Goal: Information Seeking & Learning: Learn about a topic

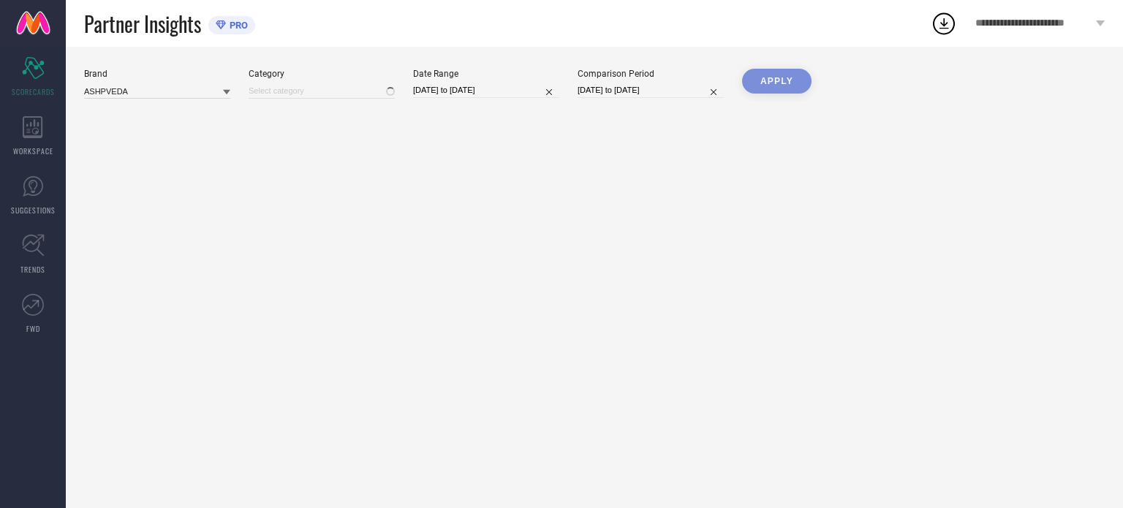
type input "All"
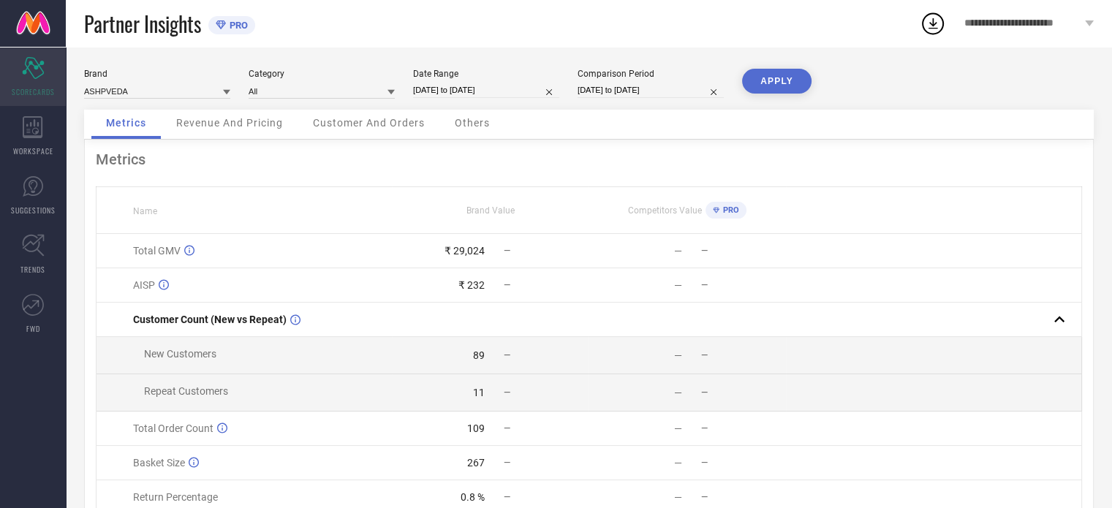
click at [37, 69] on icon "Scorecard" at bounding box center [33, 68] width 23 height 22
click at [44, 137] on div "WORKSPACE" at bounding box center [33, 136] width 66 height 58
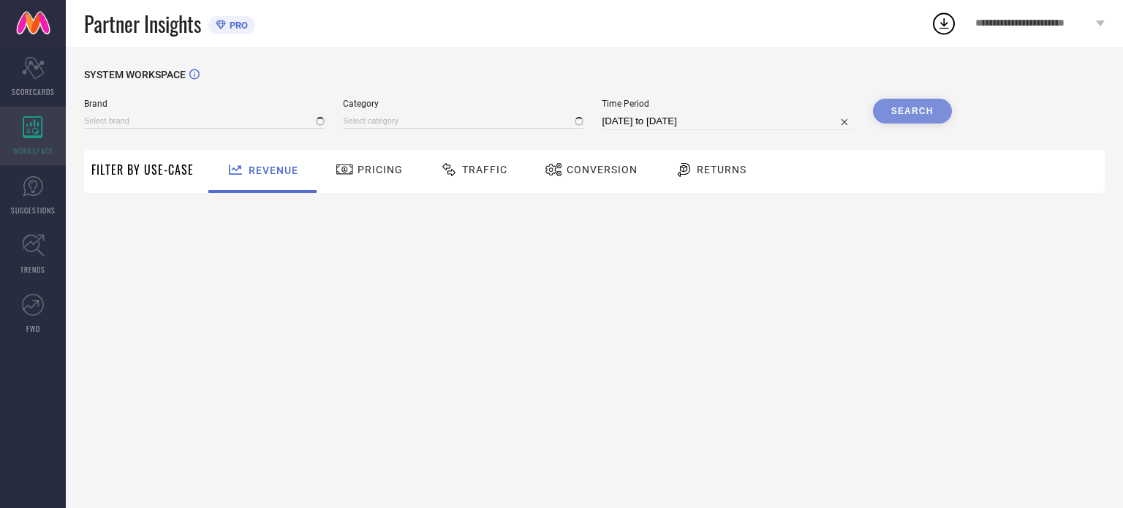
type input "ASHPVEDA"
type input "All"
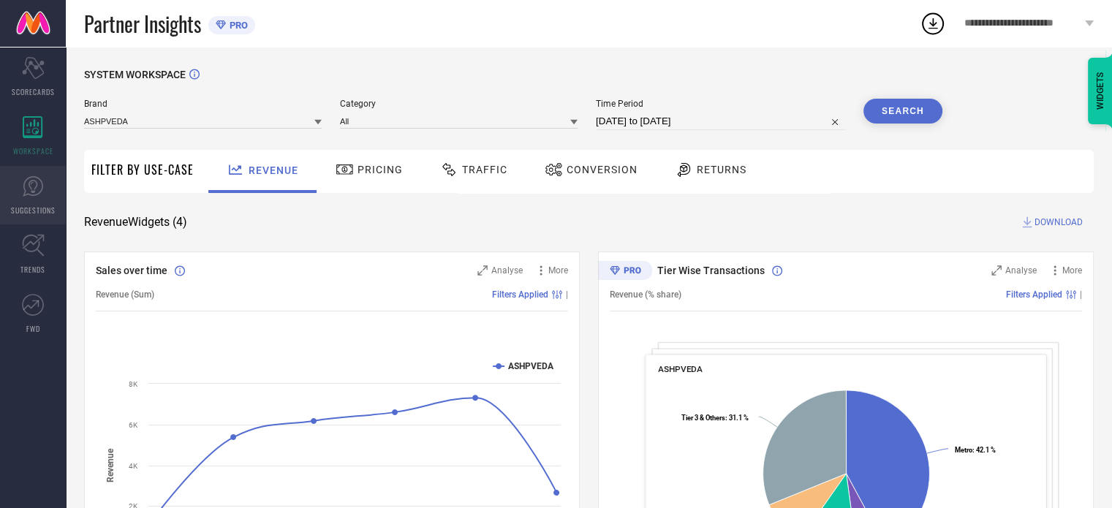
click at [34, 181] on icon at bounding box center [33, 186] width 22 height 22
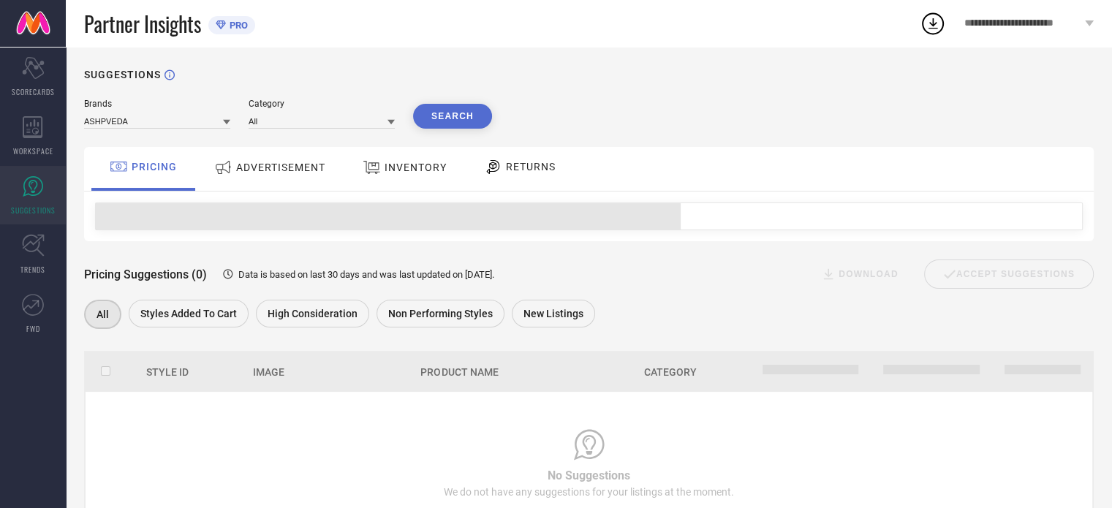
click at [287, 163] on span "ADVERTISEMENT" at bounding box center [280, 168] width 89 height 12
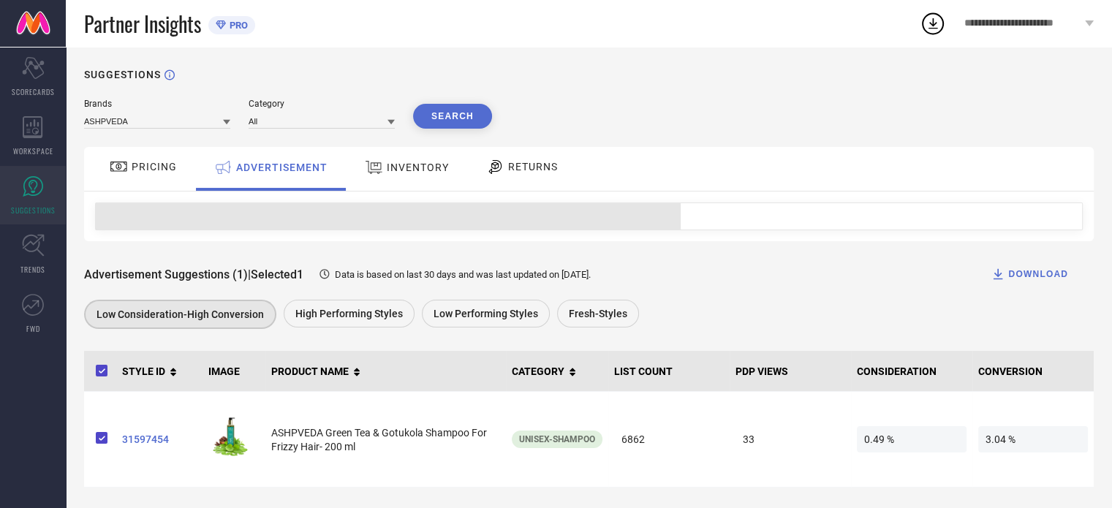
click at [397, 166] on span "INVENTORY" at bounding box center [418, 168] width 62 height 12
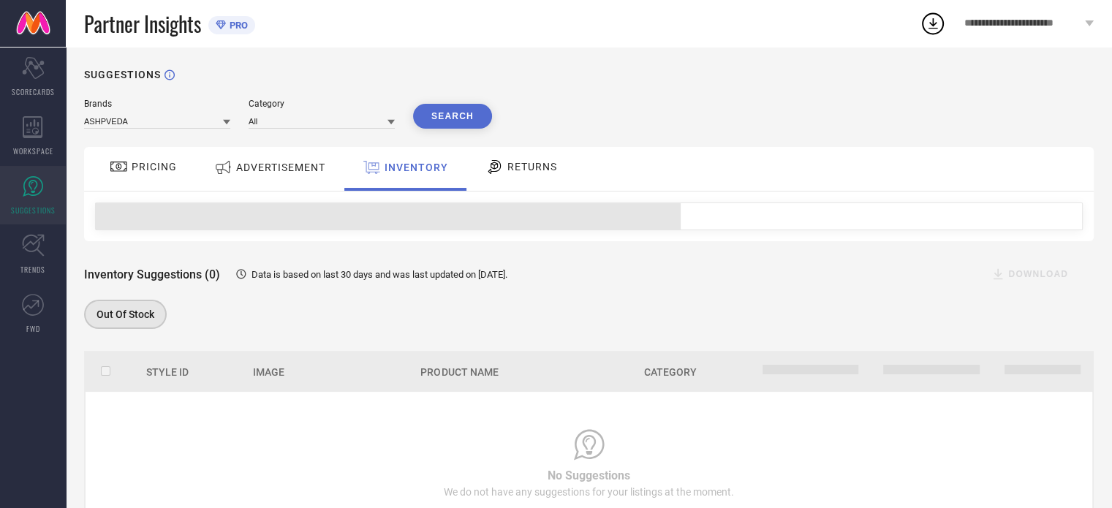
click at [287, 165] on span "ADVERTISEMENT" at bounding box center [280, 168] width 89 height 12
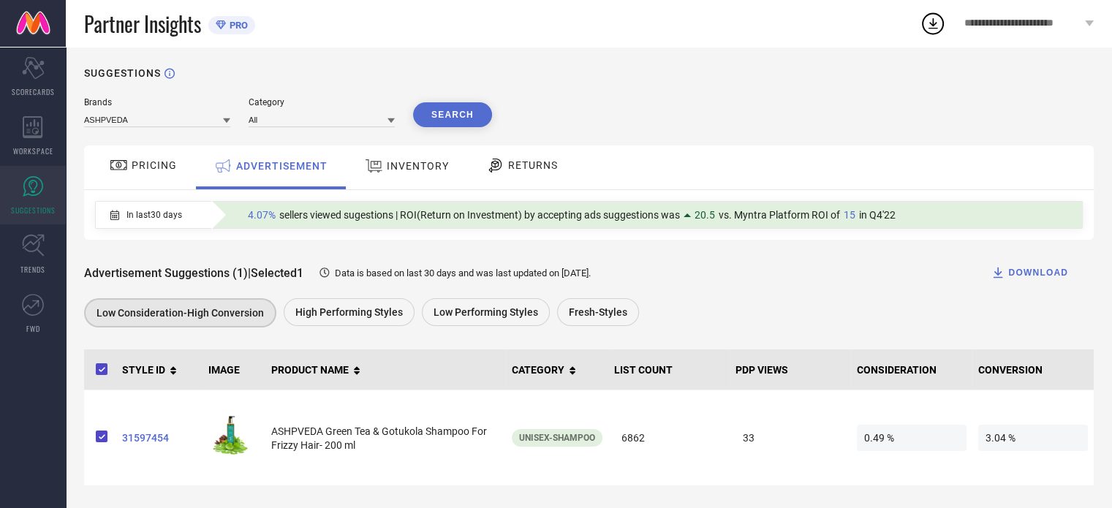
scroll to position [3, 0]
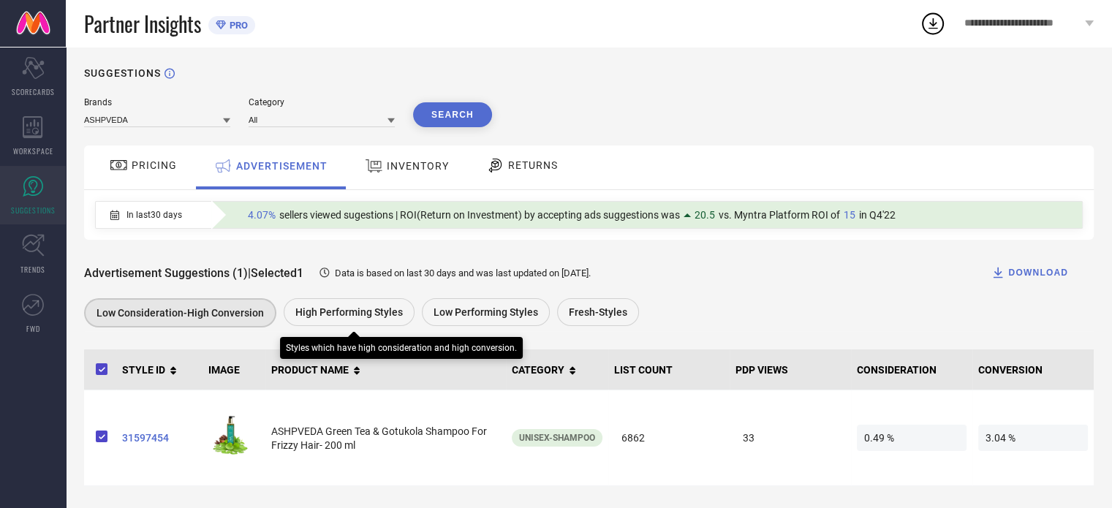
click at [355, 315] on span "High Performing Styles" at bounding box center [348, 312] width 107 height 12
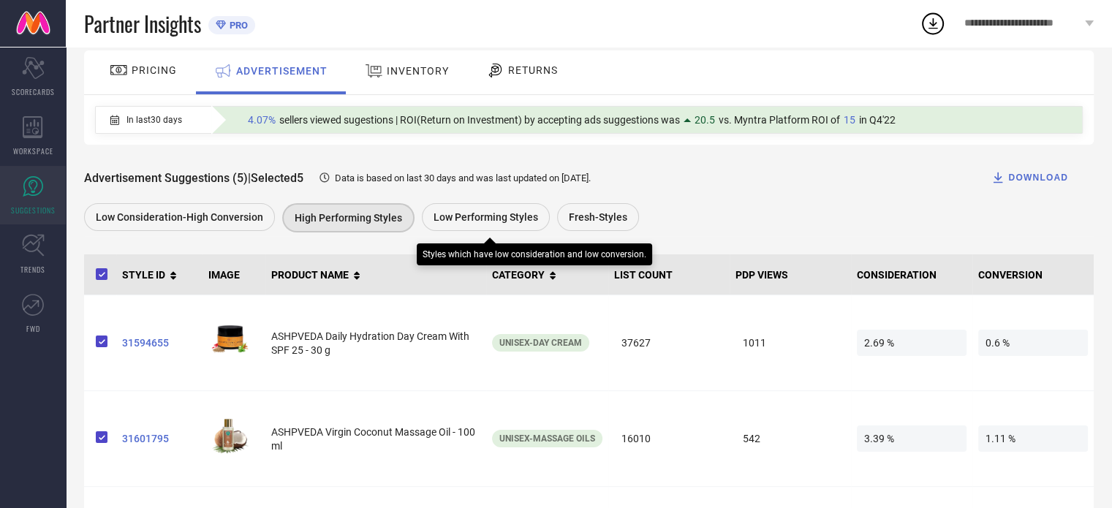
scroll to position [96, 0]
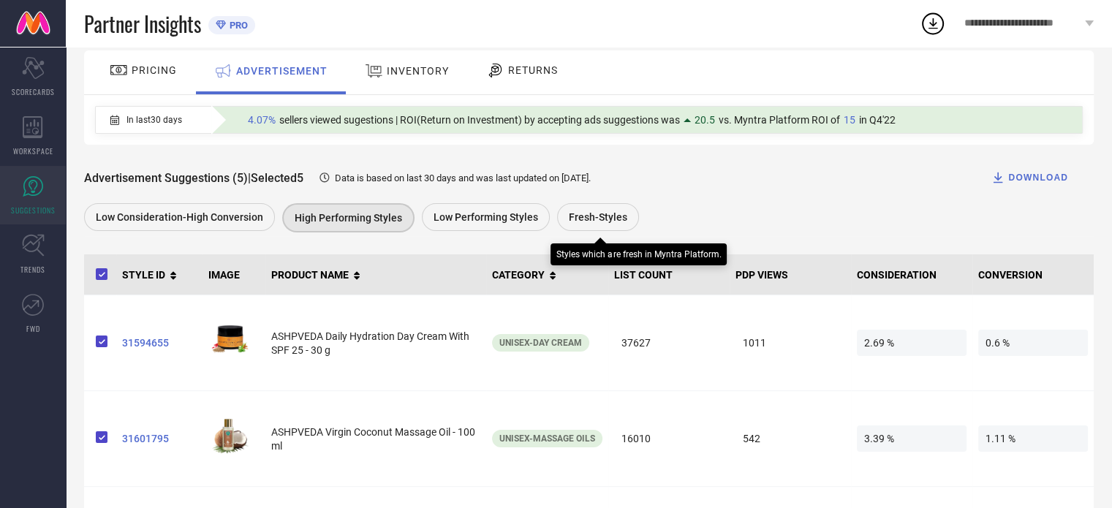
click at [588, 221] on span "Fresh-Styles" at bounding box center [598, 217] width 58 height 12
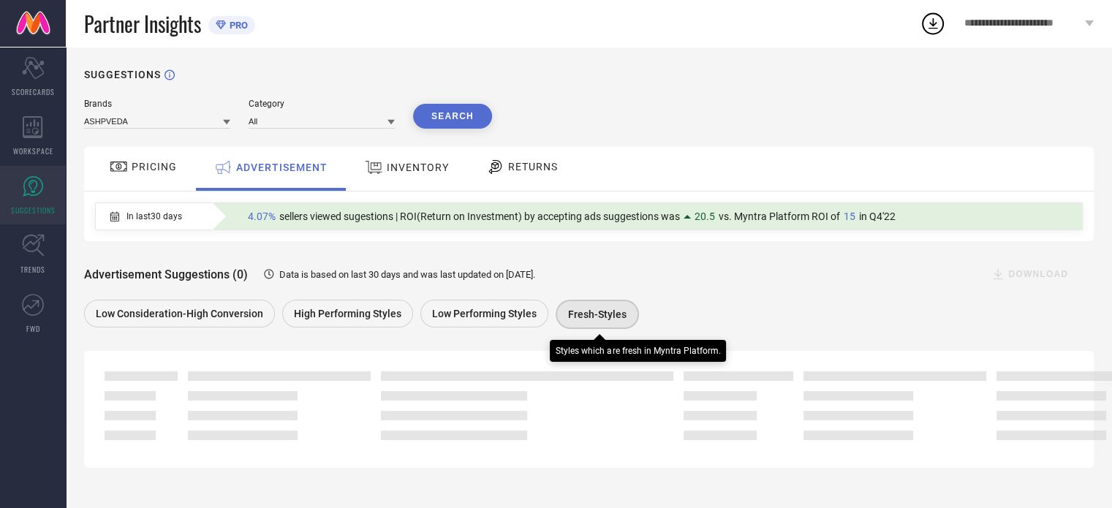
scroll to position [0, 0]
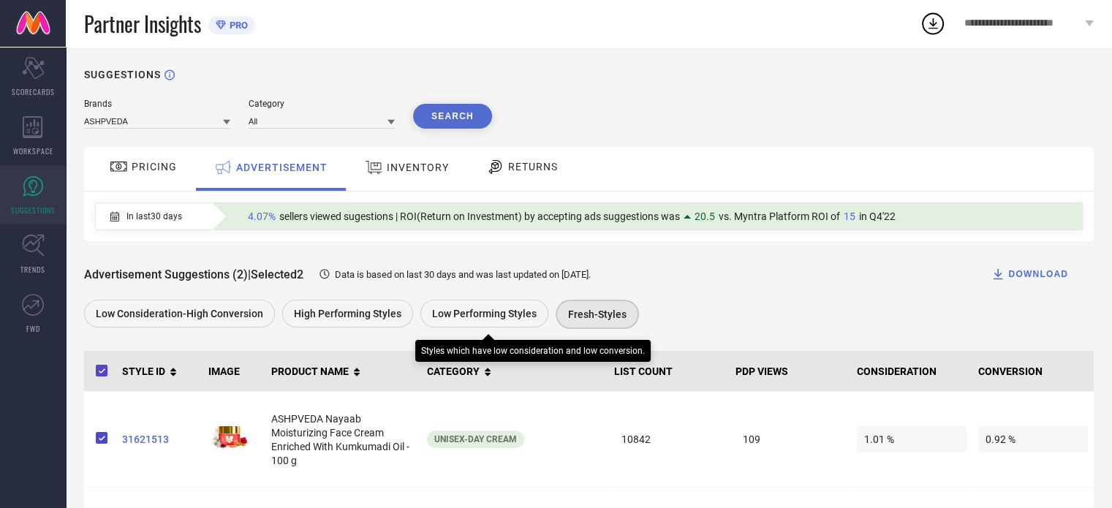
click at [485, 314] on span "Low Performing Styles" at bounding box center [484, 314] width 105 height 12
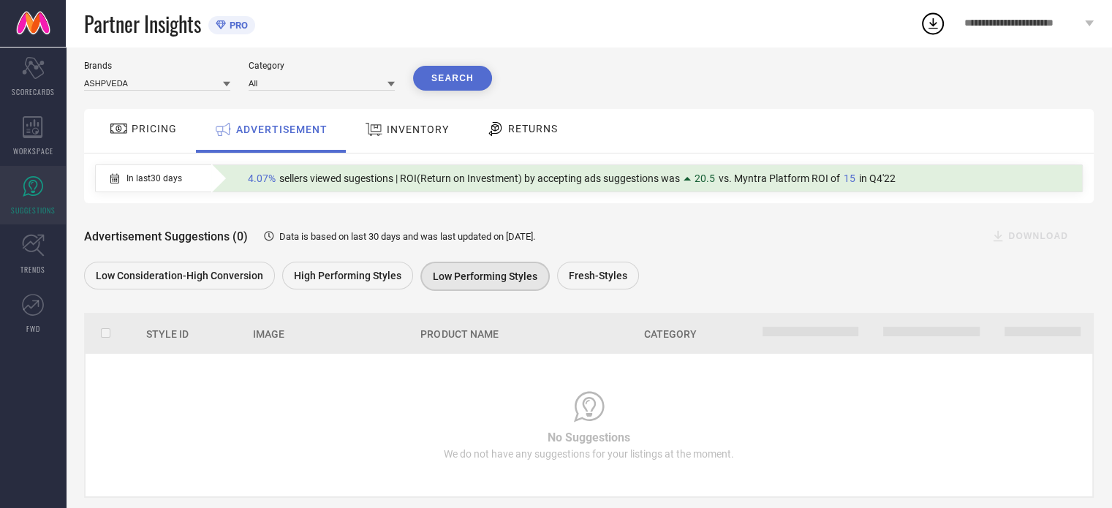
scroll to position [41, 0]
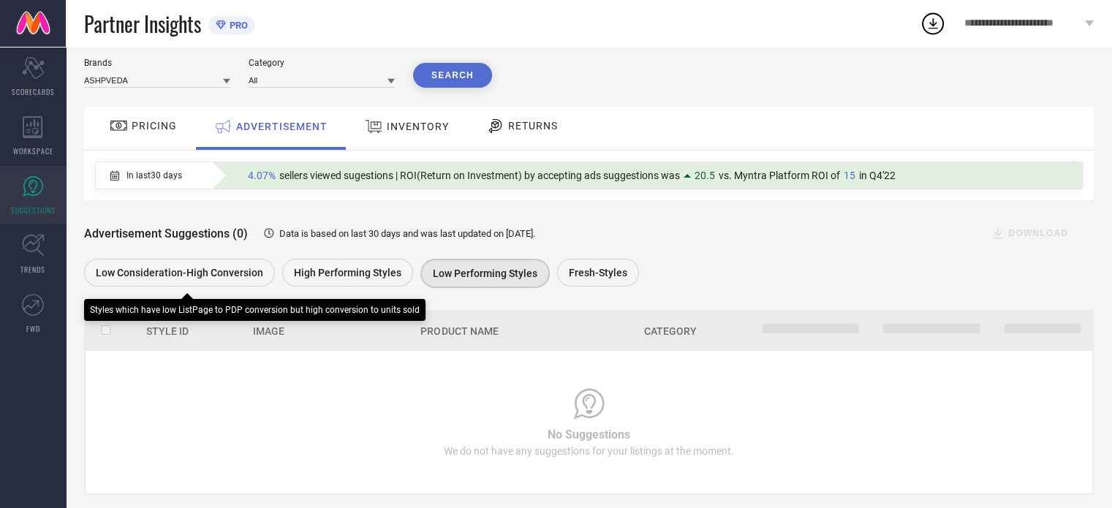
click at [217, 276] on span "Low Consideration-High Conversion" at bounding box center [179, 273] width 167 height 12
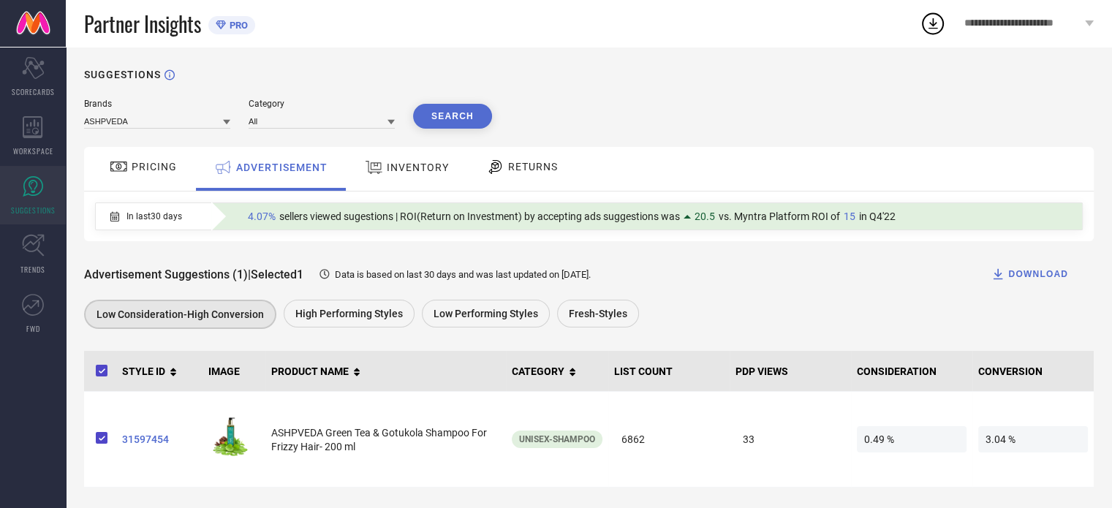
scroll to position [3, 0]
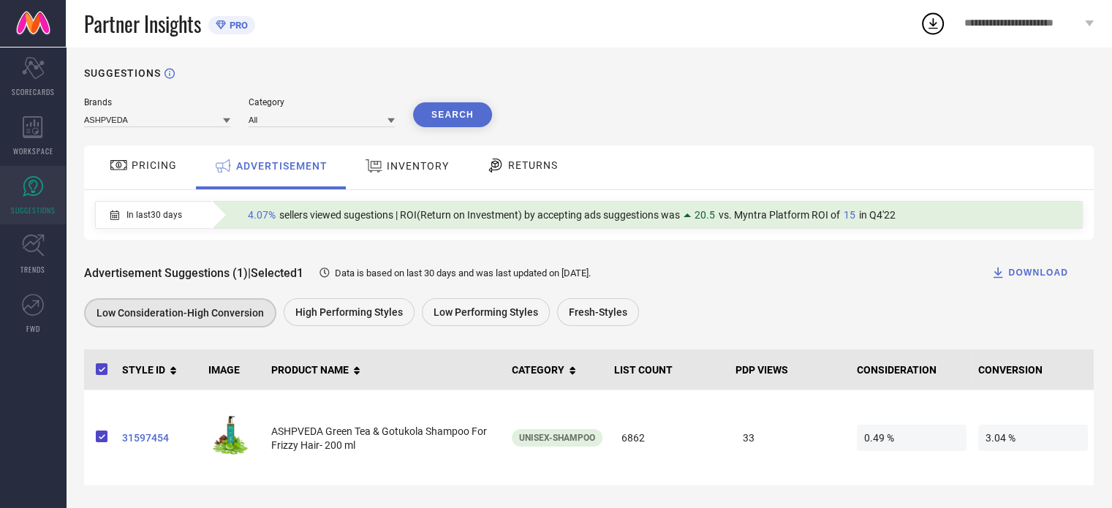
click at [419, 164] on span "INVENTORY" at bounding box center [418, 166] width 62 height 12
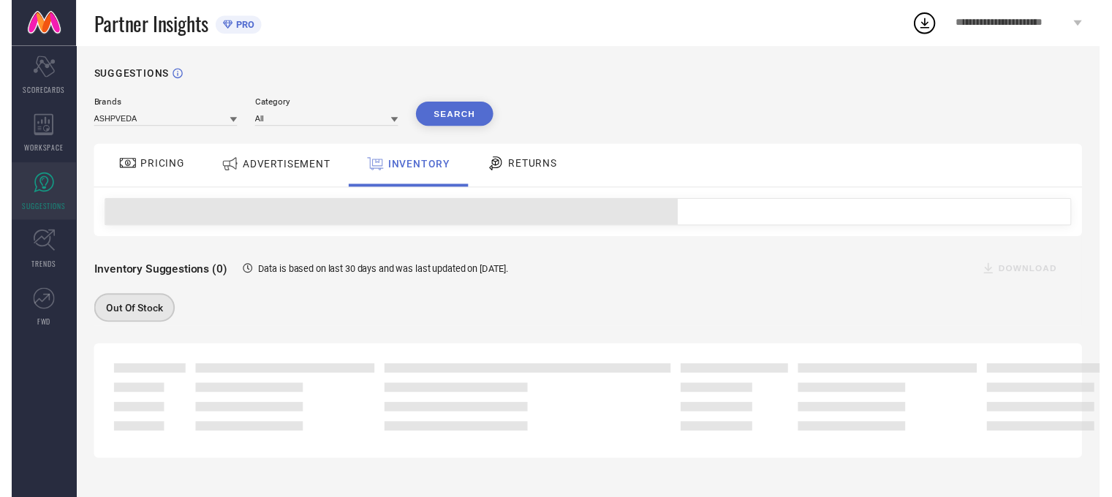
scroll to position [0, 0]
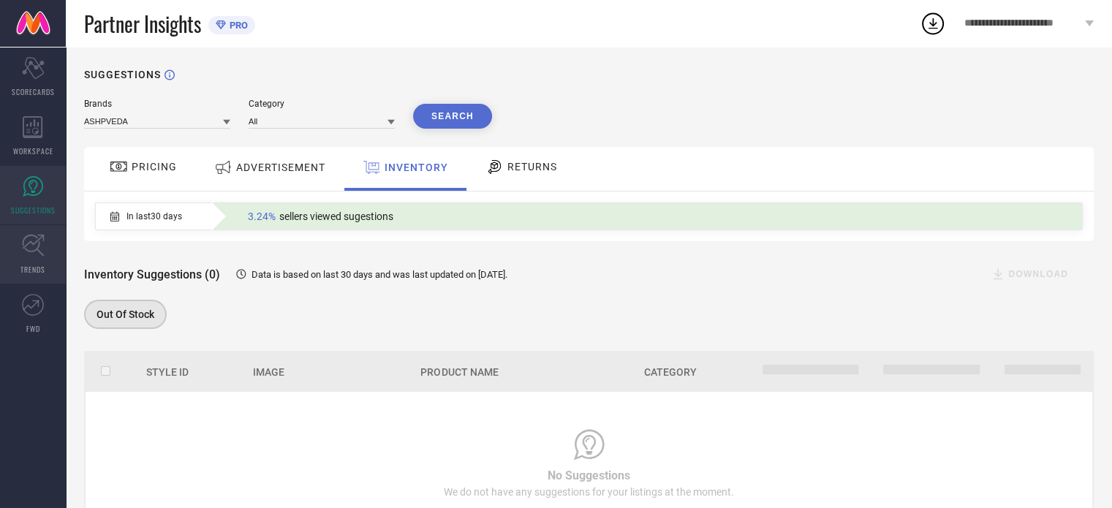
click at [42, 234] on icon at bounding box center [33, 245] width 23 height 23
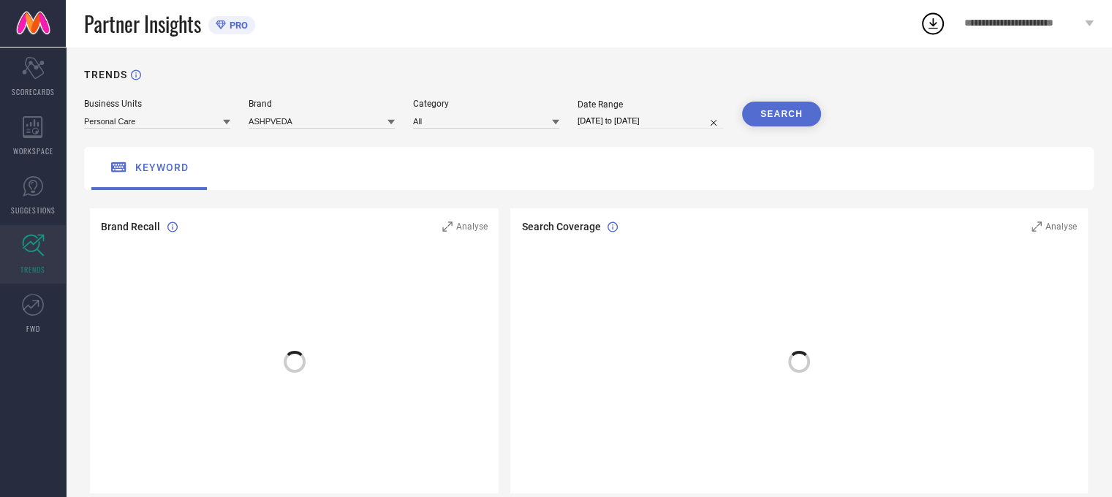
click at [234, 23] on span "PRO" at bounding box center [237, 25] width 22 height 11
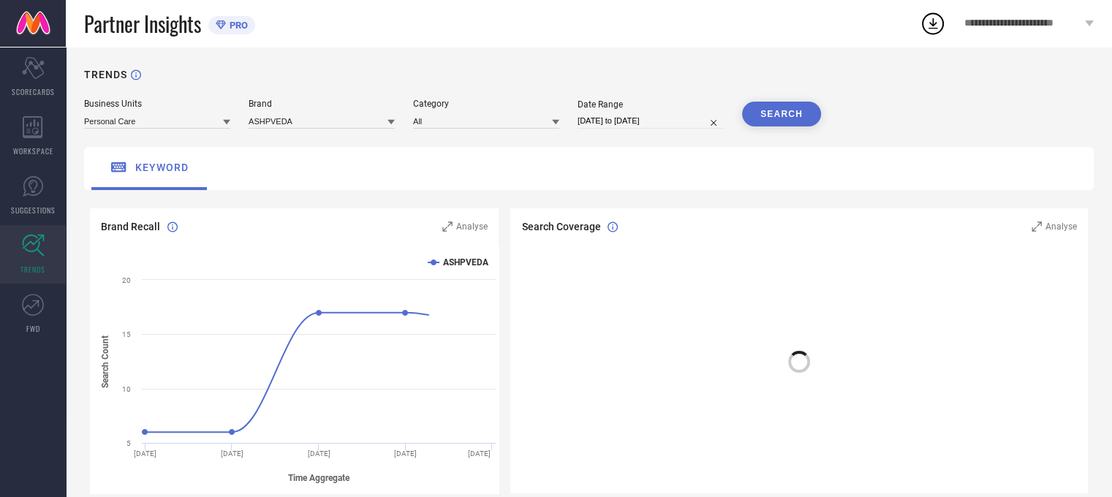
click at [234, 20] on span "PRO" at bounding box center [237, 25] width 22 height 11
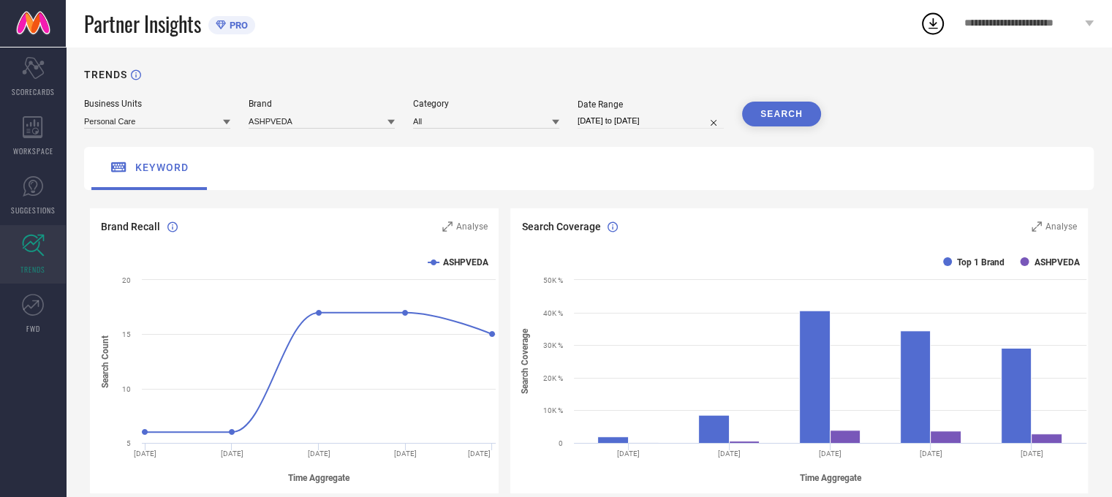
click at [231, 20] on span "PRO" at bounding box center [237, 25] width 22 height 11
click at [242, 29] on span "PRO" at bounding box center [237, 25] width 22 height 11
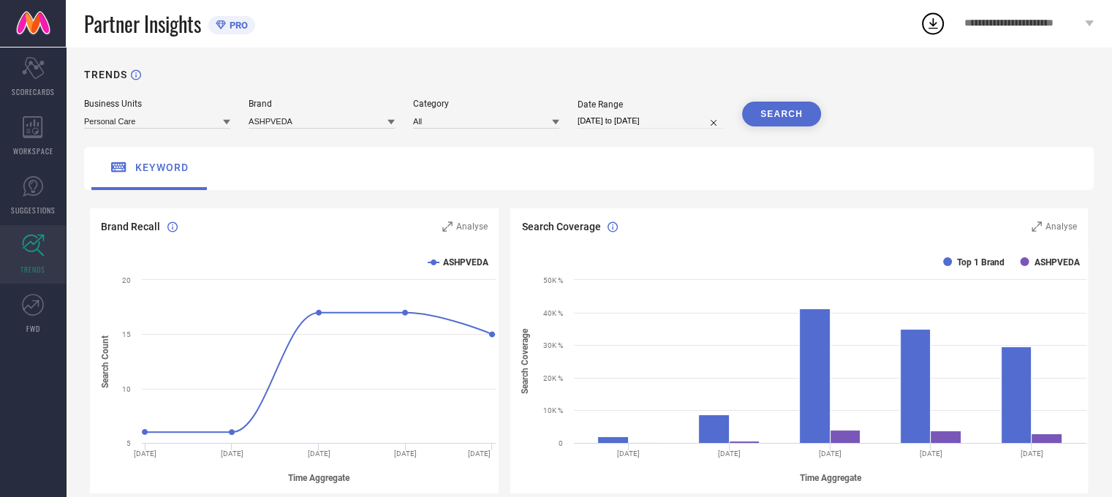
click at [170, 27] on span "Partner Insights" at bounding box center [142, 24] width 117 height 30
click at [39, 78] on div "Scorecard SCORECARDS" at bounding box center [33, 77] width 66 height 58
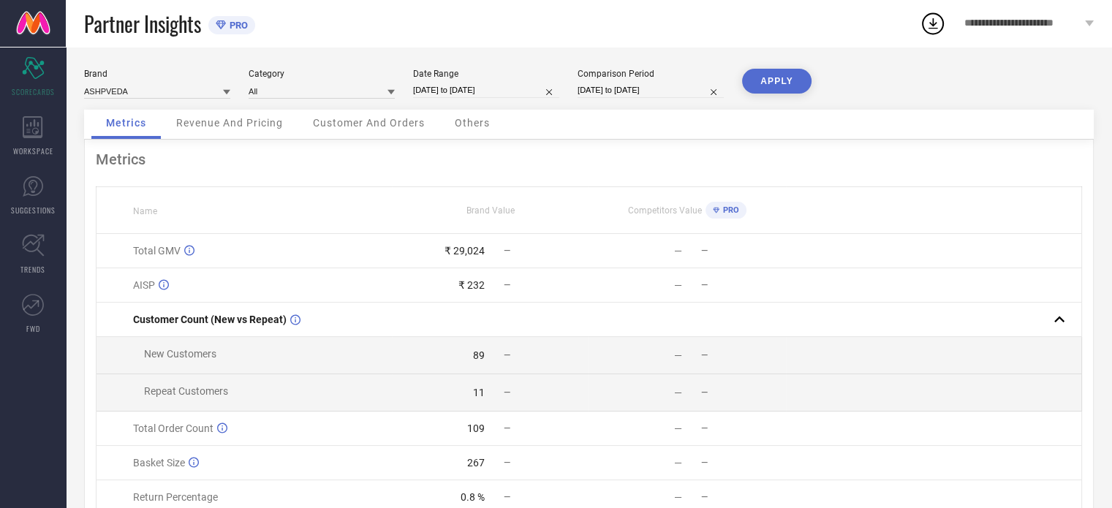
click at [728, 210] on span "PRO" at bounding box center [729, 210] width 20 height 10
click at [45, 315] on link "FWD" at bounding box center [33, 313] width 66 height 58
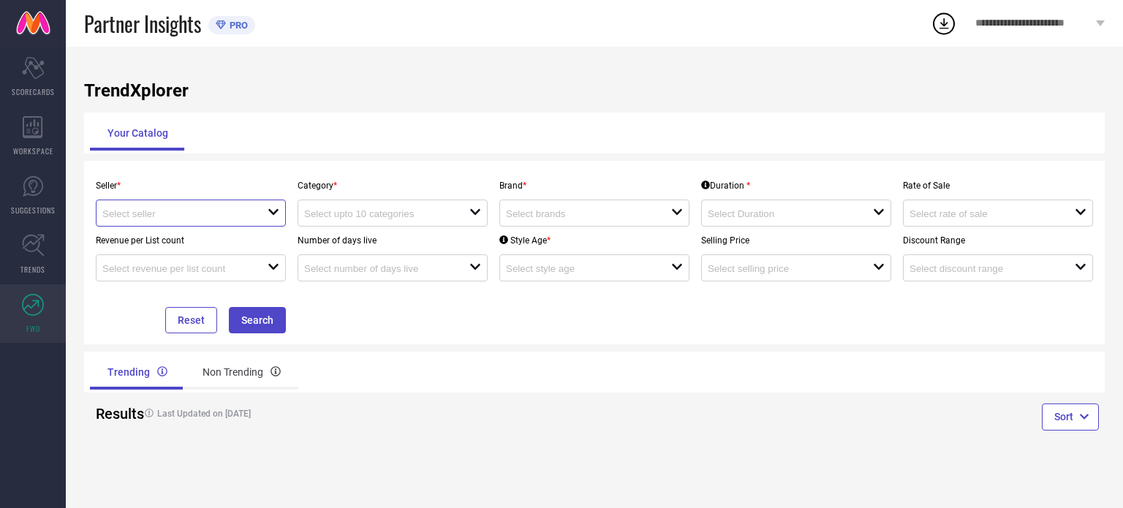
click at [242, 219] on input at bounding box center [176, 213] width 148 height 11
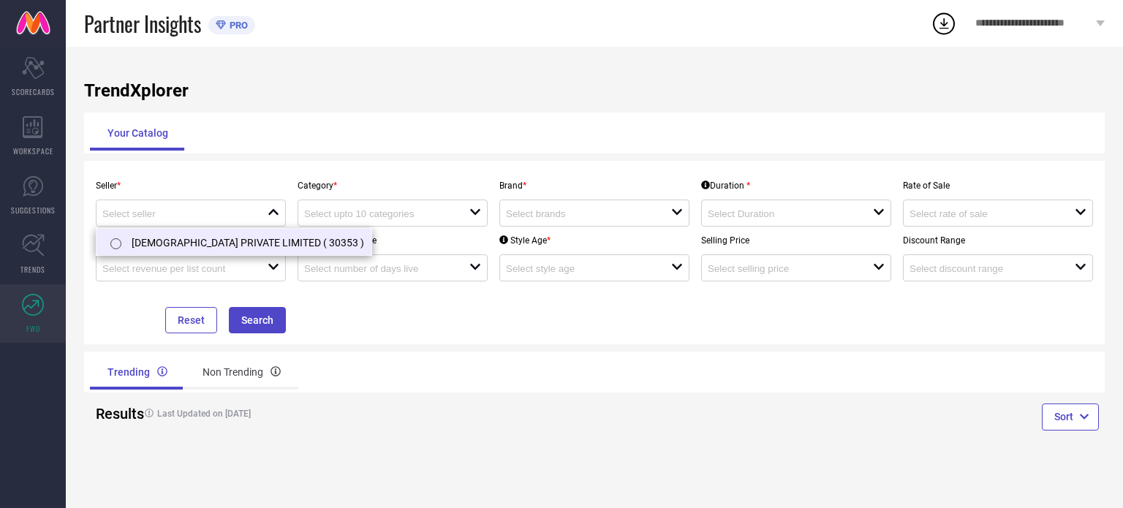
click at [228, 241] on li "ASHP VEDA PRIVATE LIMITED ( 30353 )" at bounding box center [233, 242] width 275 height 26
type input "ASHP VEDA PRIVATE LIMITED ( 30353 )"
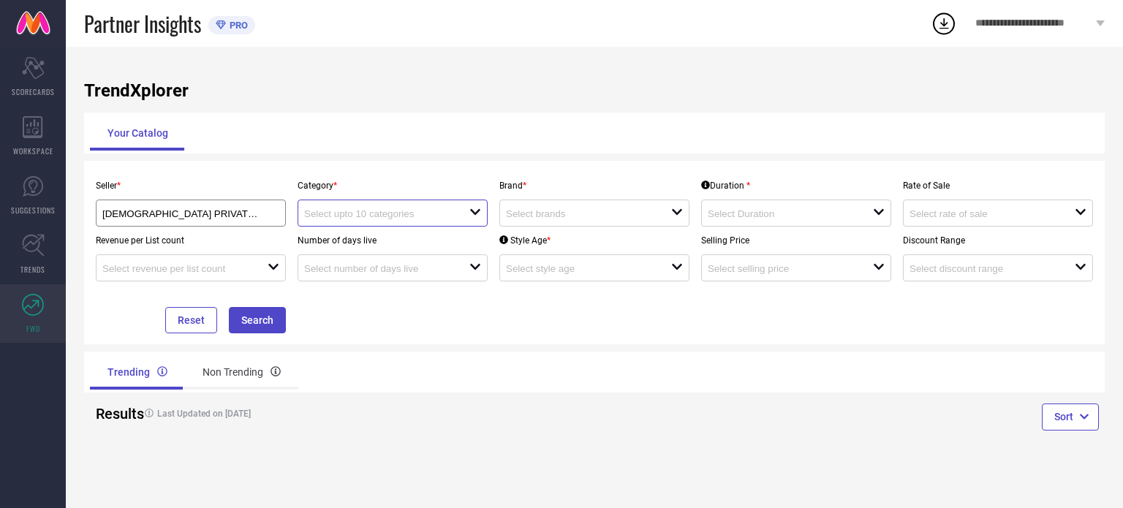
click at [357, 219] on input at bounding box center [378, 213] width 148 height 11
click at [556, 227] on div "open" at bounding box center [594, 213] width 190 height 27
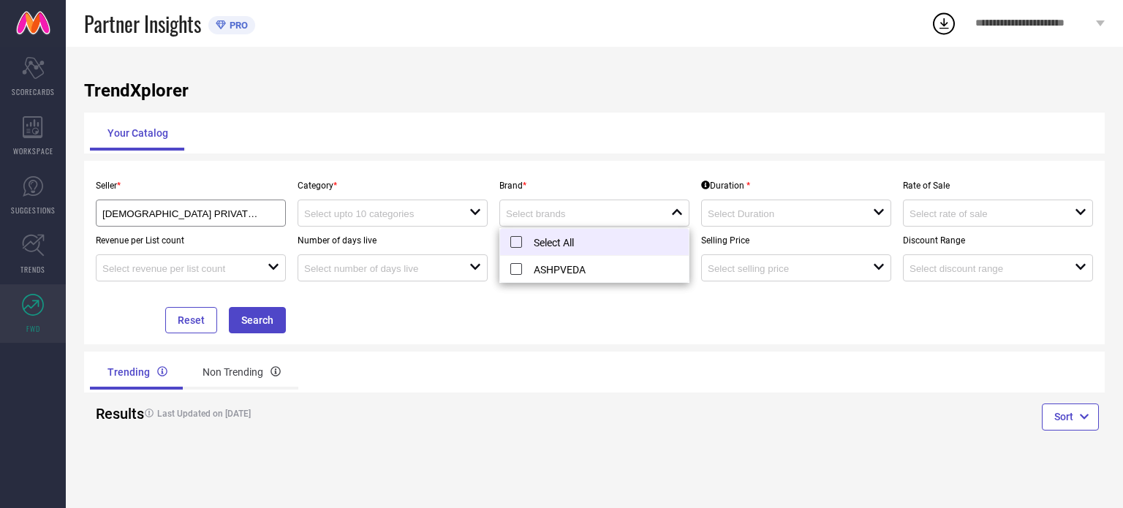
click at [537, 243] on li "Select All" at bounding box center [594, 242] width 189 height 27
type input "ASHPVEDA"
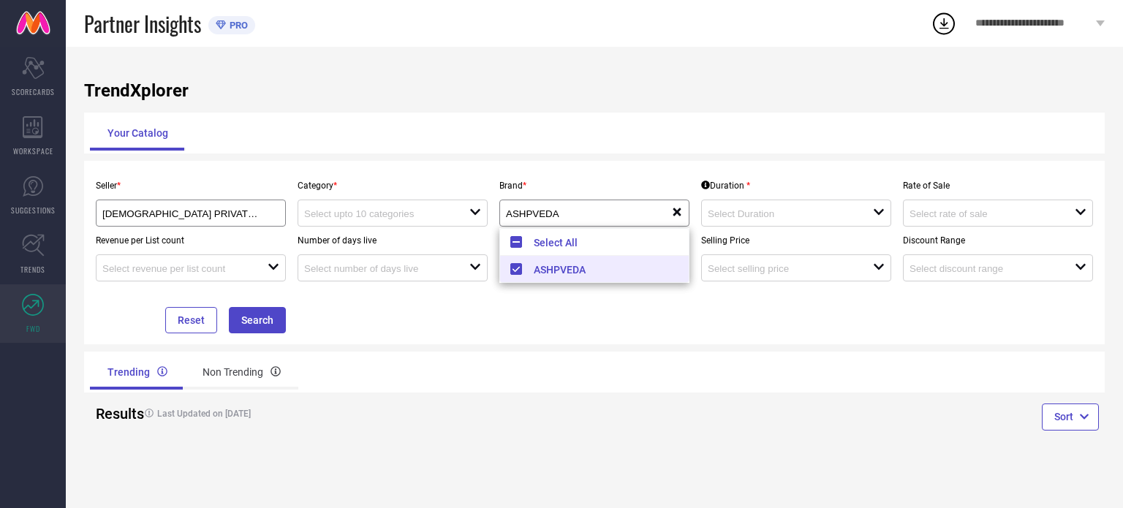
click at [617, 318] on div "Seller * ASHP VEDA PRIVATE LIMITED ( 30353 ) Category * open Brand * ASHPVEDA r…" at bounding box center [594, 253] width 1009 height 162
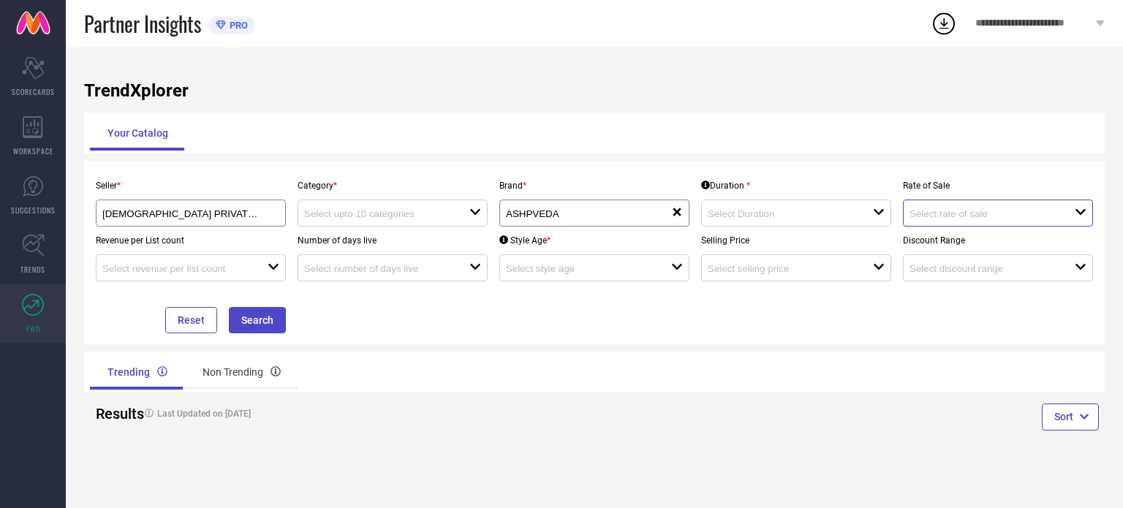
click at [927, 219] on input at bounding box center [983, 213] width 148 height 11
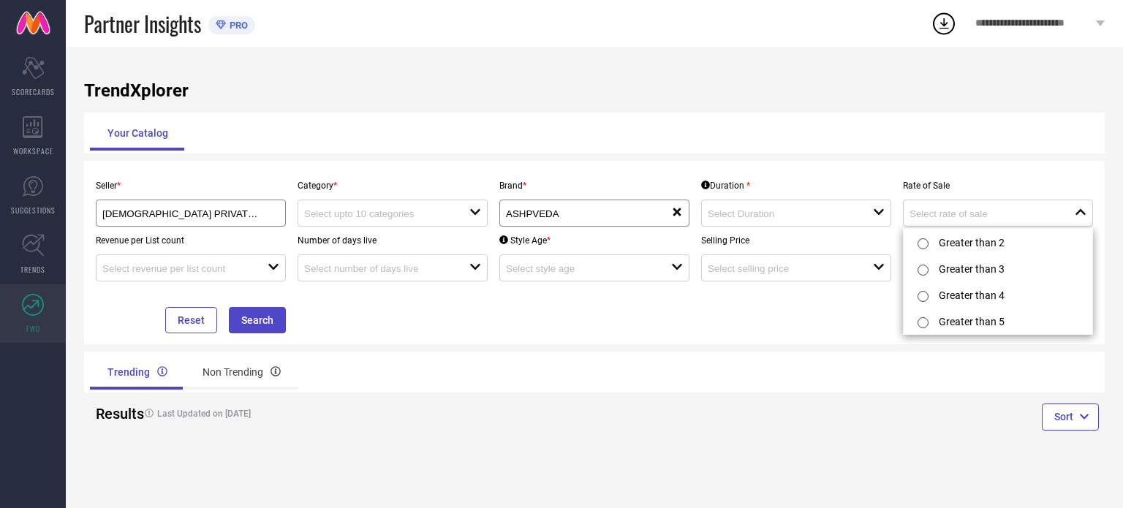
click at [812, 321] on div "Seller * ASHP VEDA PRIVATE LIMITED ( 30353 ) Category * open Brand * ASHPVEDA r…" at bounding box center [594, 253] width 1009 height 162
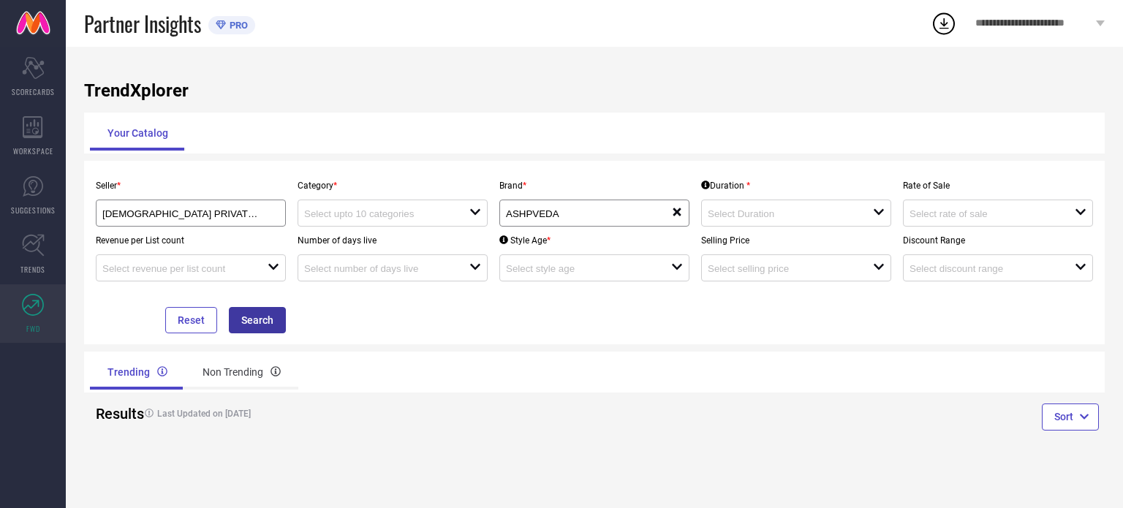
click at [261, 318] on button "Search" at bounding box center [257, 320] width 57 height 26
click at [392, 209] on div at bounding box center [386, 213] width 165 height 14
click at [366, 248] on div "No results found" at bounding box center [393, 240] width 190 height 25
click at [406, 216] on input at bounding box center [378, 213] width 148 height 11
click at [273, 318] on button "Search" at bounding box center [257, 320] width 57 height 26
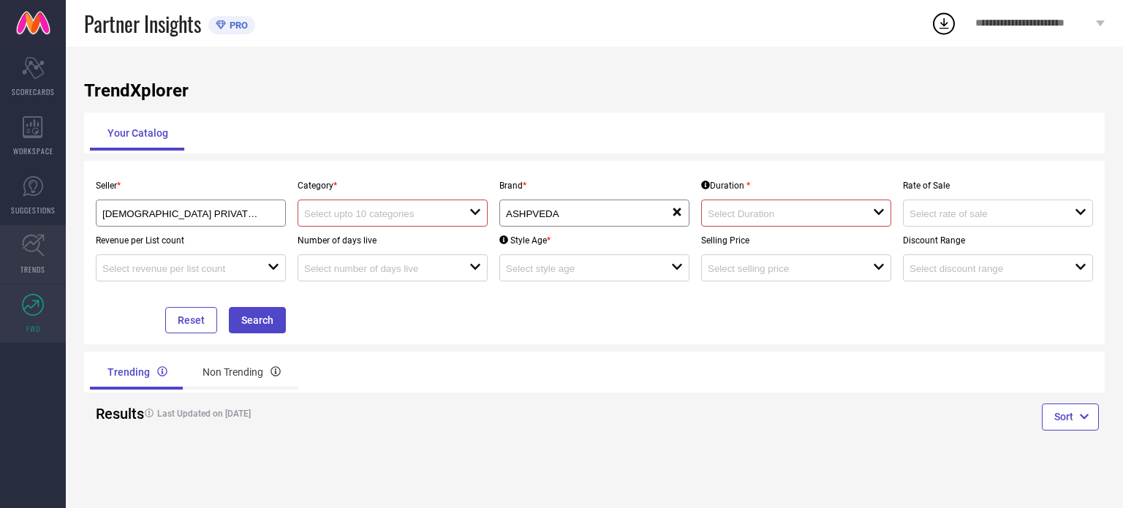
click at [44, 247] on link "TRENDS" at bounding box center [33, 254] width 66 height 58
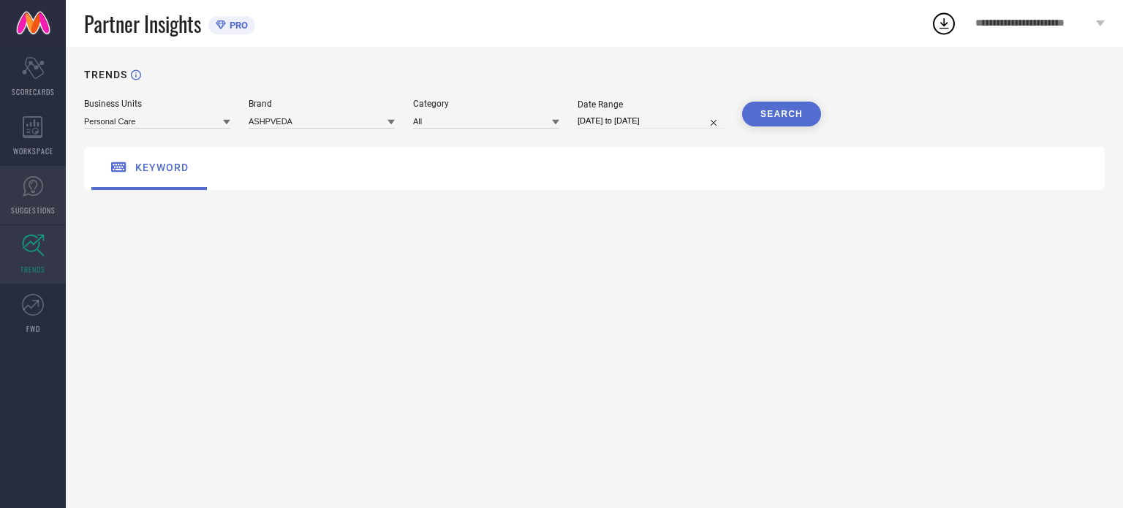
click at [35, 199] on link "SUGGESTIONS" at bounding box center [33, 195] width 66 height 58
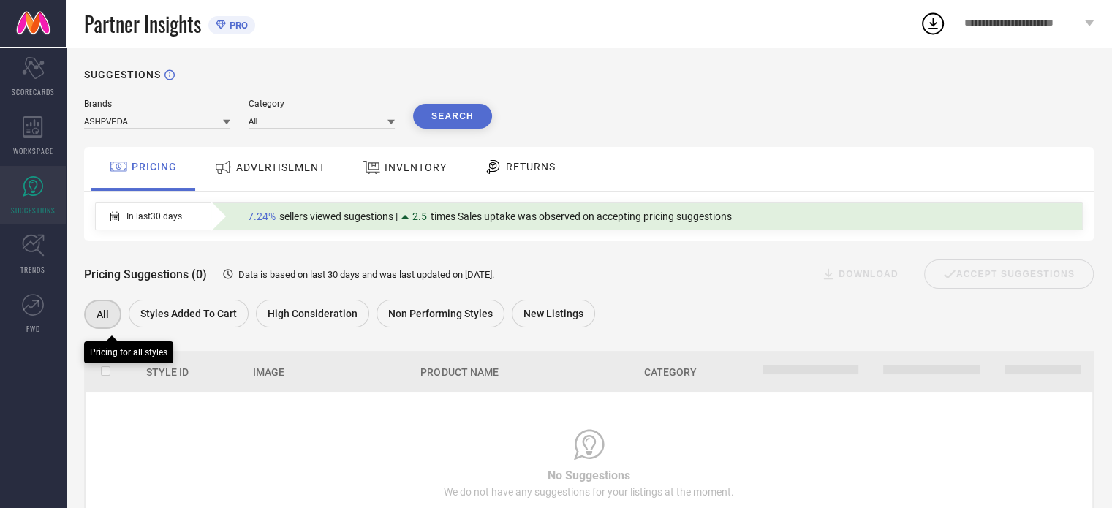
click at [101, 313] on span "All" at bounding box center [102, 314] width 12 height 12
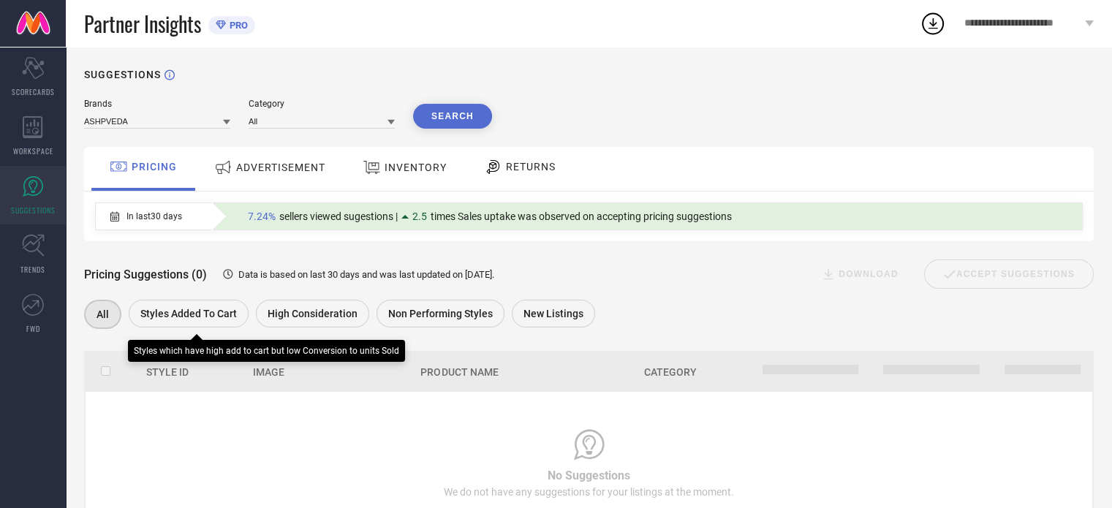
click at [191, 315] on span "Styles Added To Cart" at bounding box center [188, 314] width 96 height 12
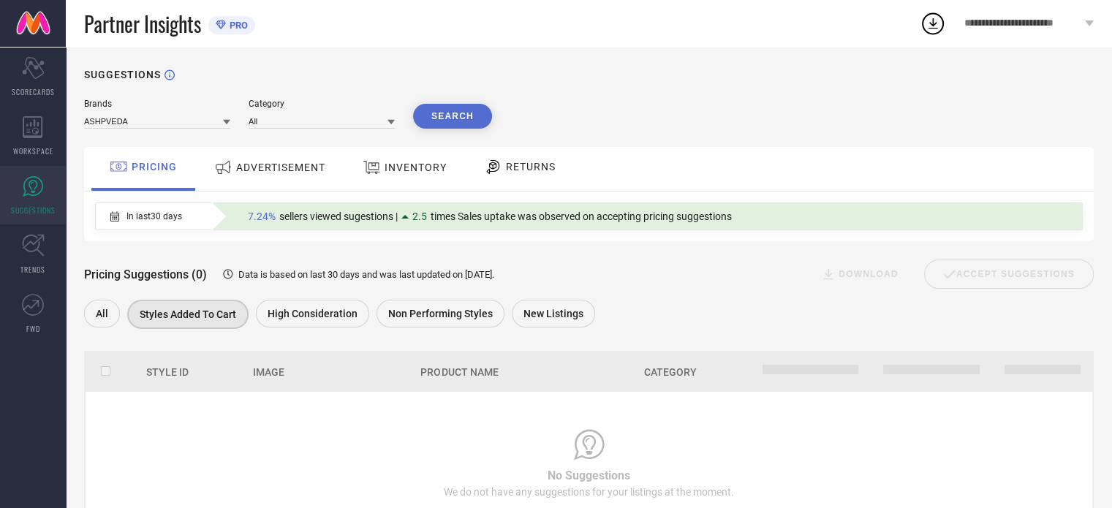
click at [310, 300] on div "Pricing Suggestions (0) Data is based on last 30 days and was last updated on 2…" at bounding box center [588, 286] width 1009 height 91
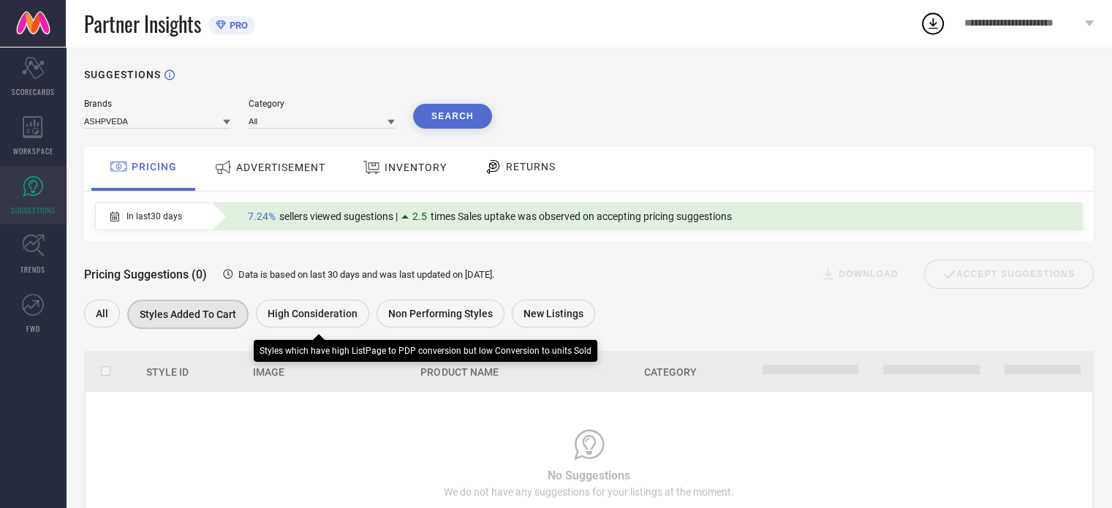
click at [310, 314] on span "High Consideration" at bounding box center [313, 314] width 90 height 12
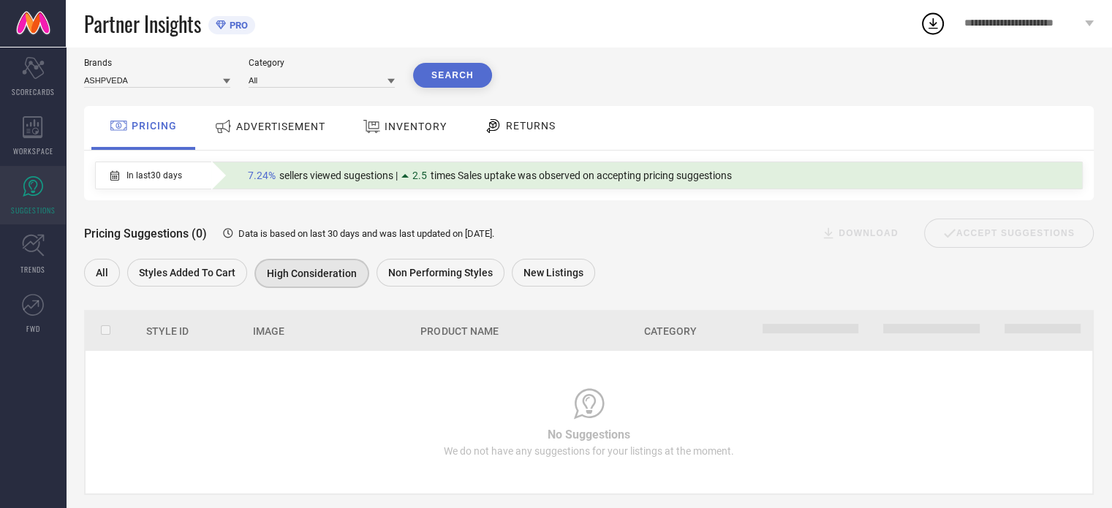
scroll to position [42, 0]
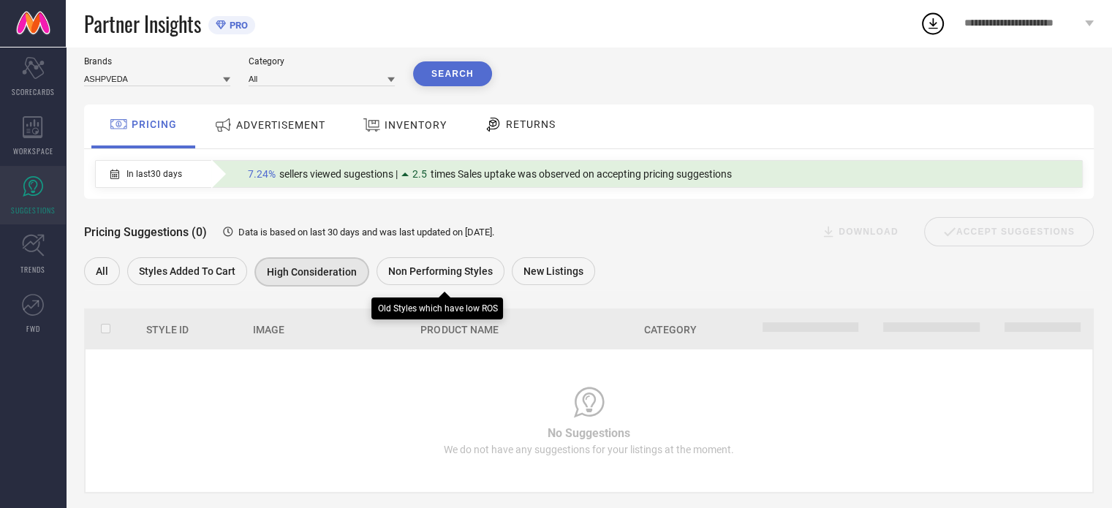
click at [414, 268] on span "Non Performing Styles" at bounding box center [440, 271] width 105 height 12
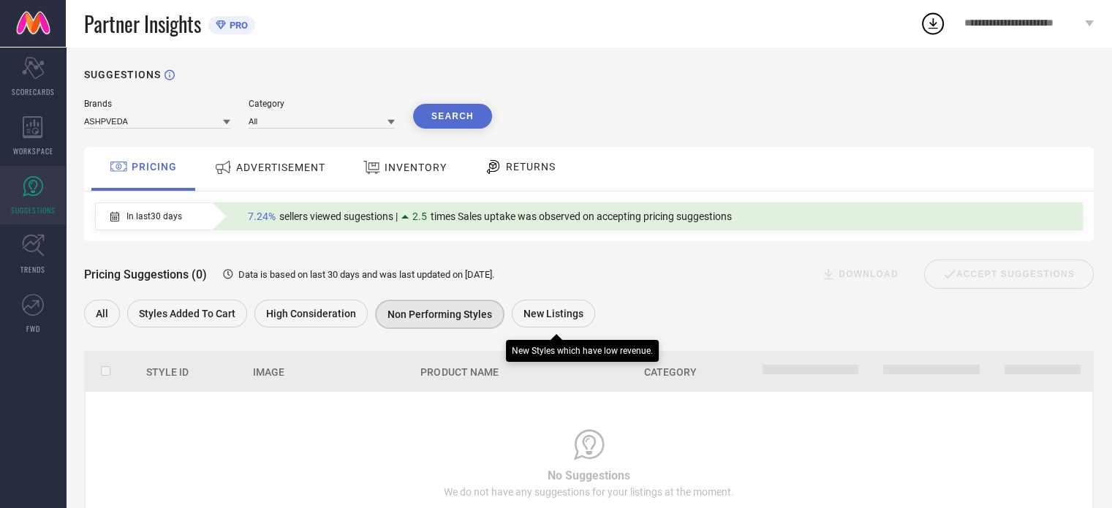
click at [548, 315] on span "New Listings" at bounding box center [553, 314] width 60 height 12
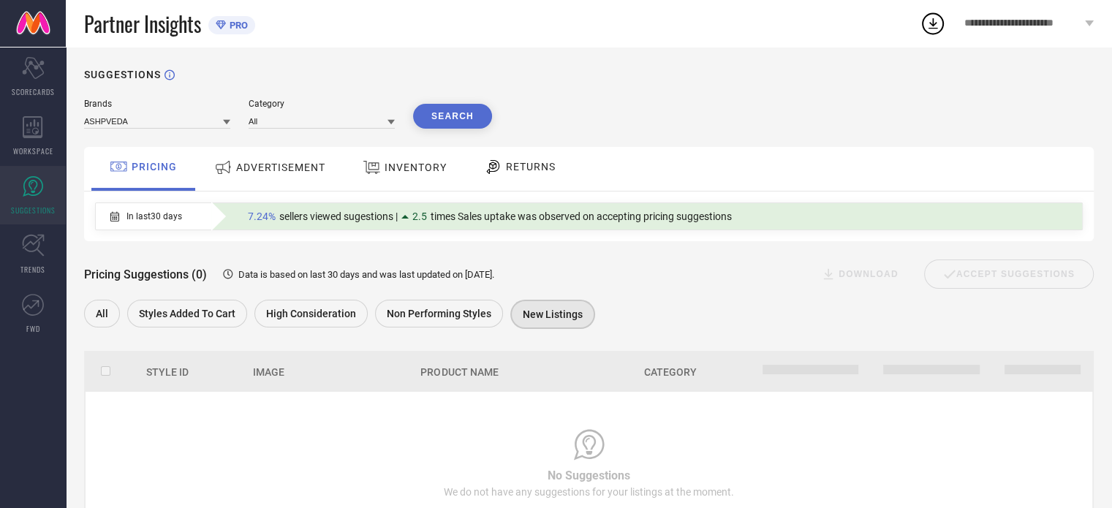
click at [500, 171] on icon at bounding box center [493, 167] width 18 height 18
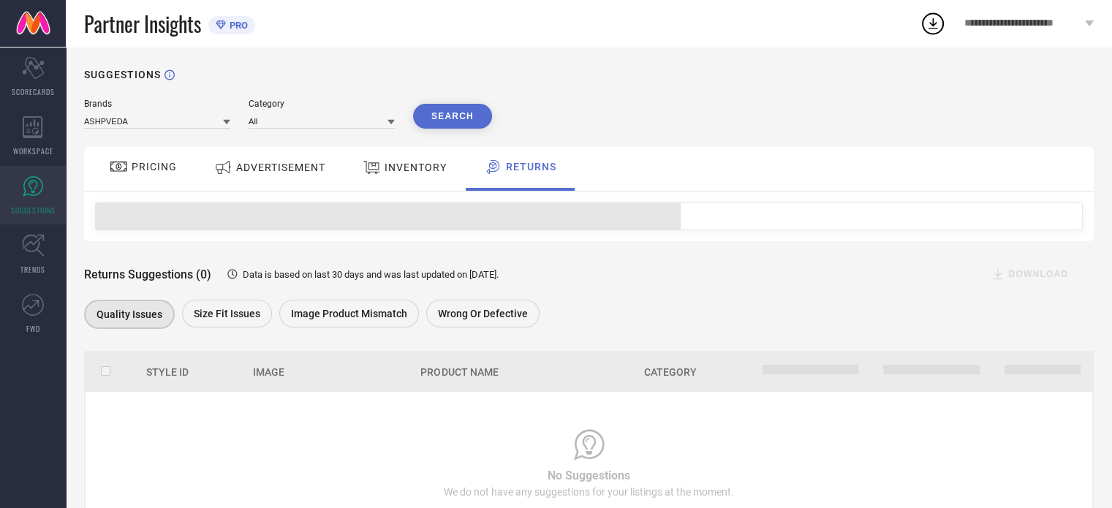
click at [403, 174] on div "INVENTORY" at bounding box center [404, 167] width 91 height 26
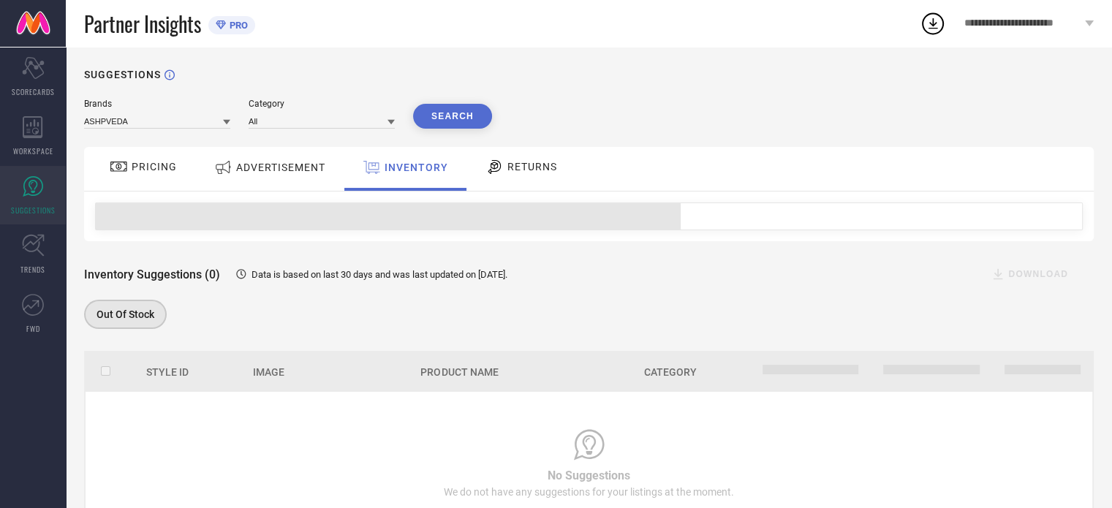
click at [283, 167] on span "ADVERTISEMENT" at bounding box center [280, 168] width 89 height 12
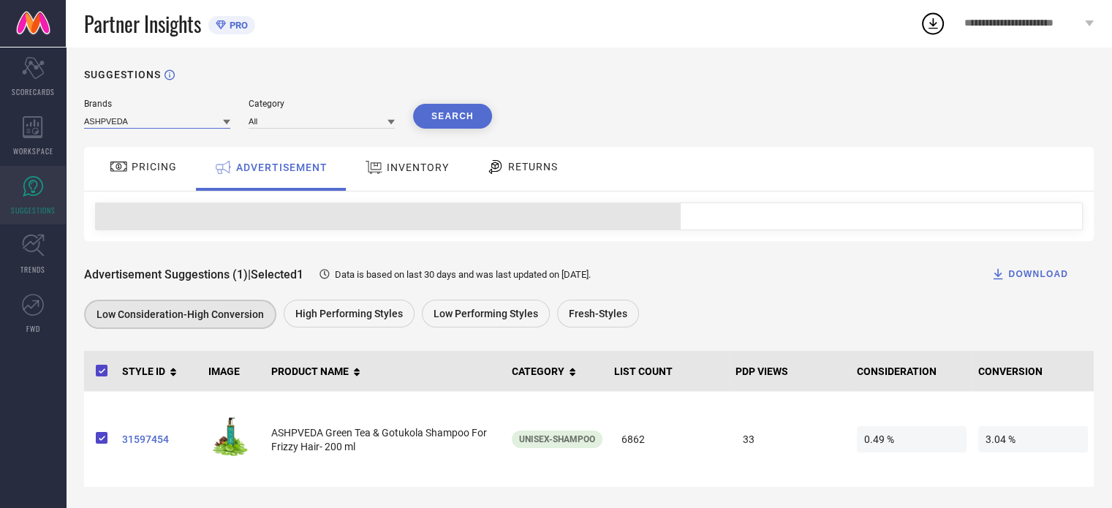
click at [207, 116] on input at bounding box center [157, 120] width 146 height 15
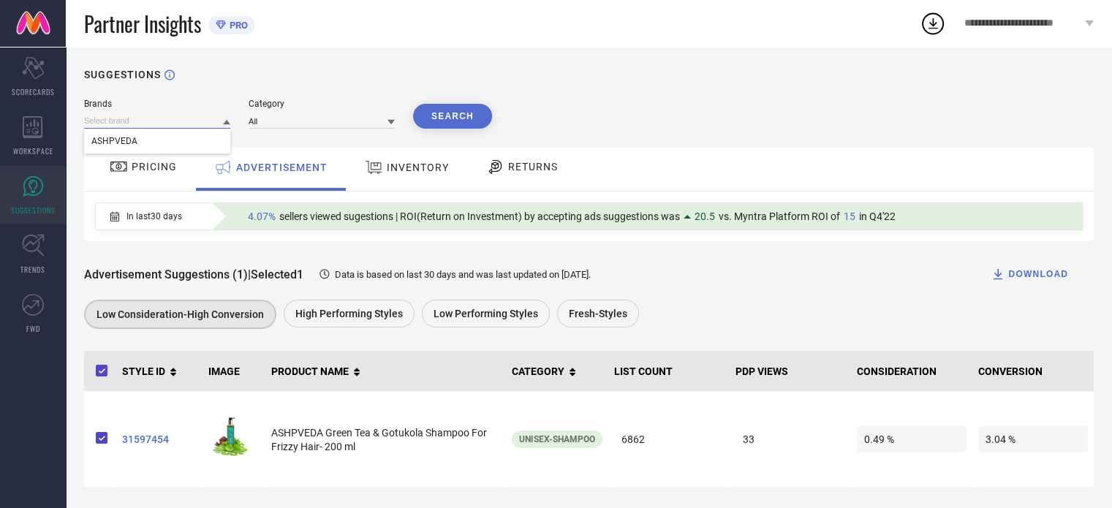
click at [207, 116] on input at bounding box center [157, 120] width 146 height 15
click at [398, 167] on span "INVENTORY" at bounding box center [418, 168] width 62 height 12
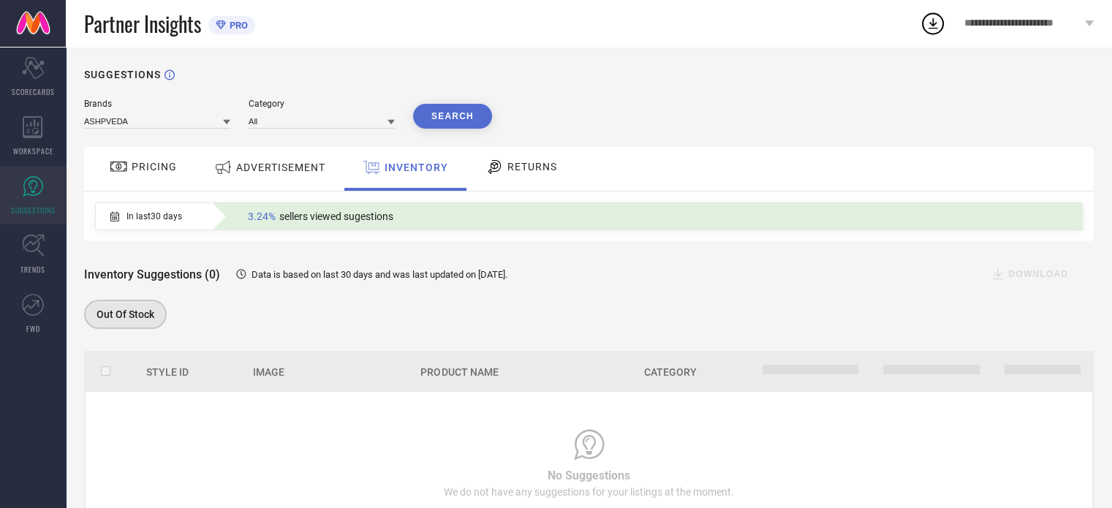
click at [304, 161] on div "ADVERTISEMENT" at bounding box center [270, 167] width 118 height 26
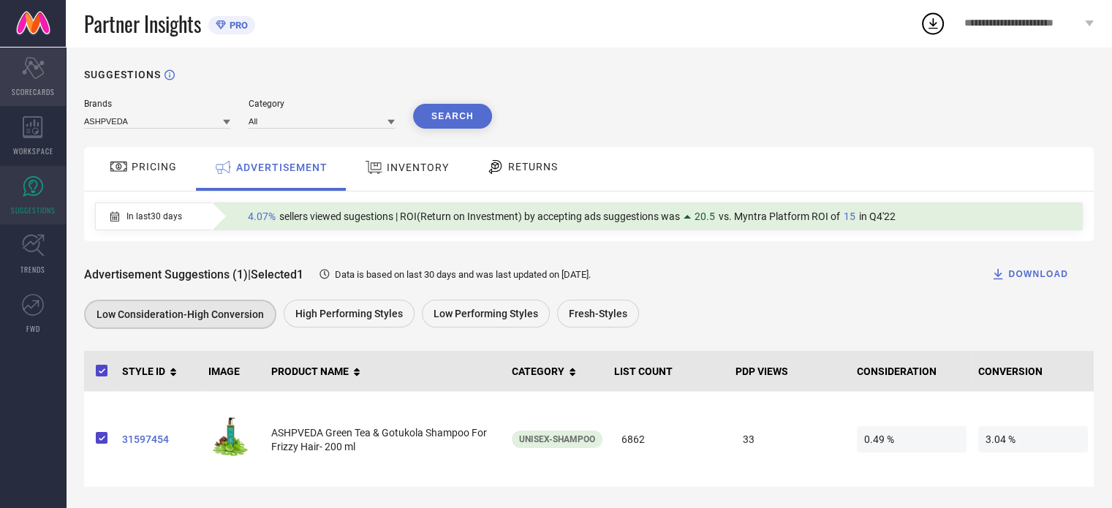
click at [24, 66] on icon "Scorecard" at bounding box center [33, 68] width 23 height 22
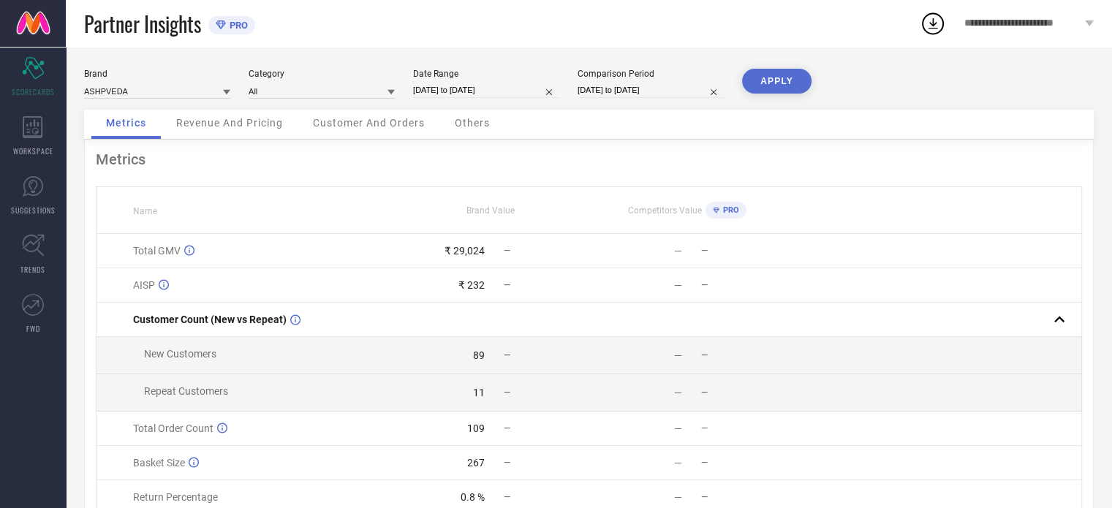
click at [263, 118] on span "Revenue And Pricing" at bounding box center [229, 123] width 107 height 12
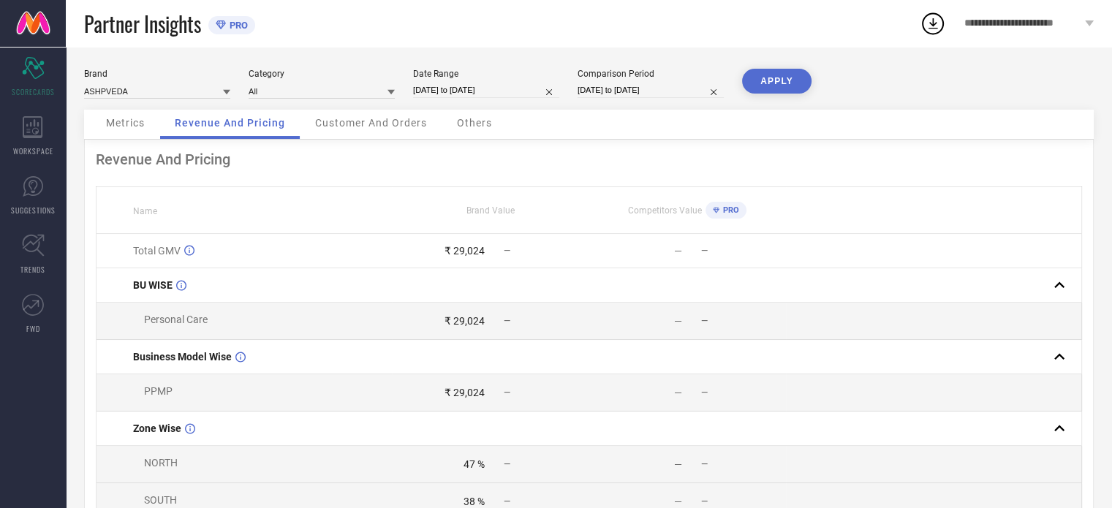
click at [359, 120] on span "Customer And Orders" at bounding box center [371, 123] width 112 height 12
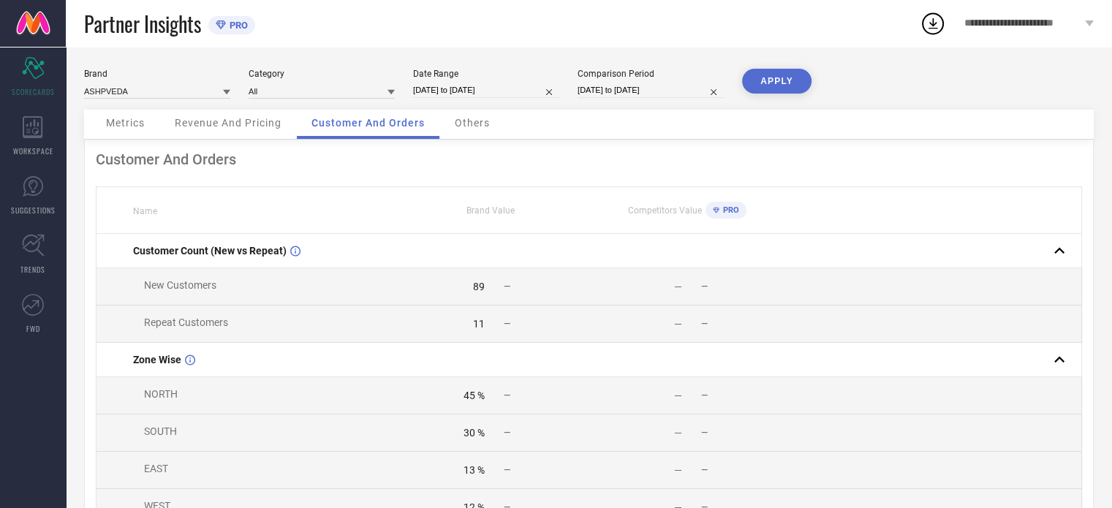
click at [478, 121] on span "Others" at bounding box center [472, 123] width 35 height 12
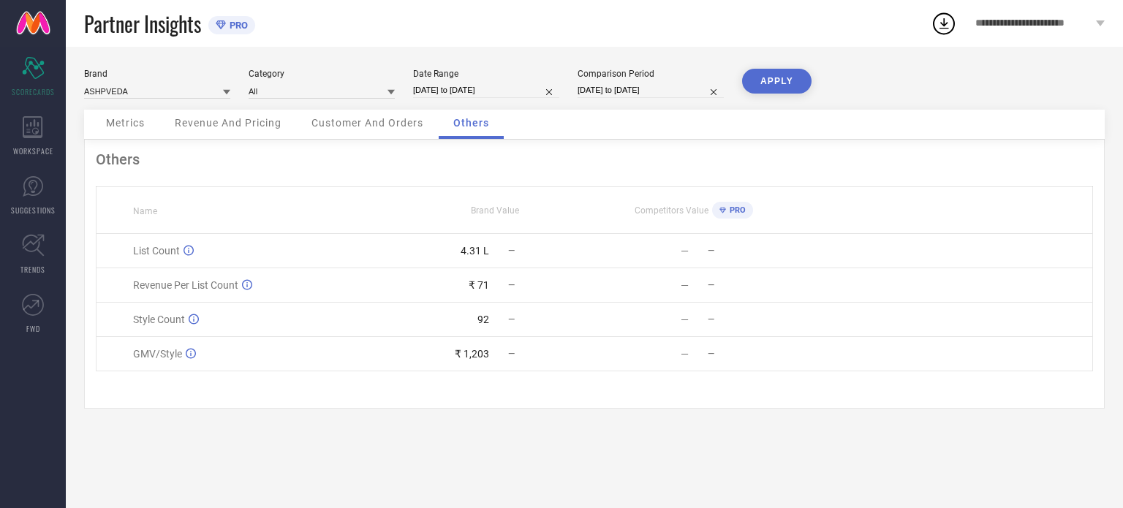
click at [140, 118] on span "Metrics" at bounding box center [125, 123] width 39 height 12
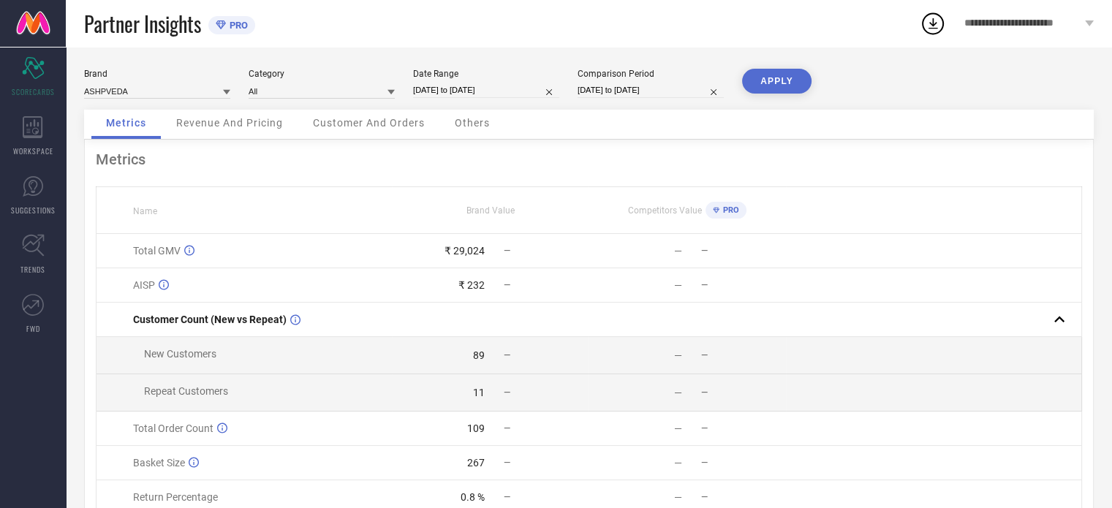
click at [1080, 26] on span "**********" at bounding box center [1022, 24] width 117 height 12
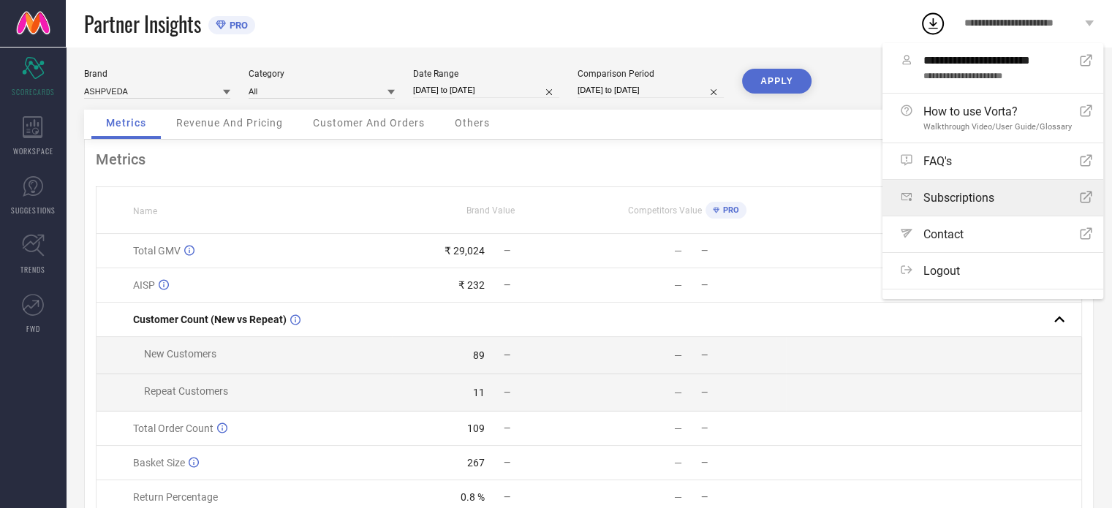
click at [958, 199] on span "Subscriptions" at bounding box center [958, 198] width 71 height 14
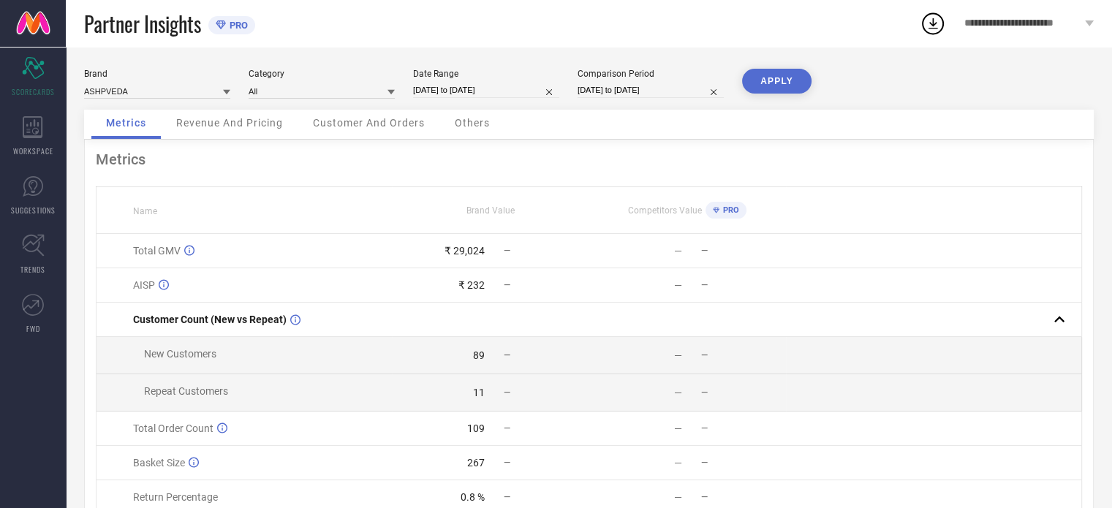
click at [33, 29] on link at bounding box center [33, 23] width 66 height 47
